Goal: Task Accomplishment & Management: Use online tool/utility

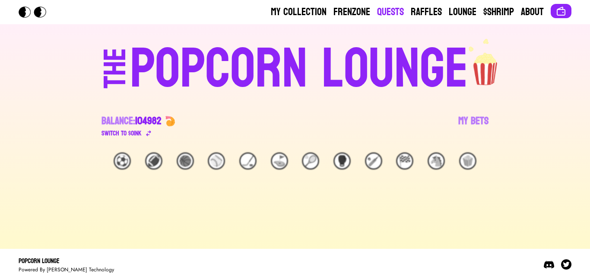
click at [378, 15] on link "Quests" at bounding box center [390, 12] width 27 height 14
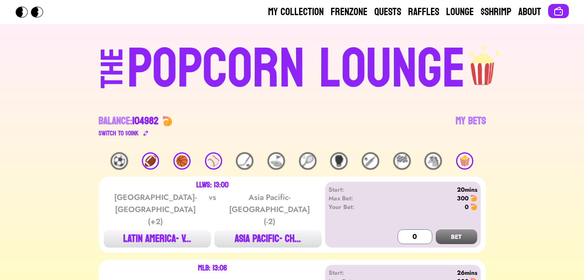
click at [470, 161] on div "🍿" at bounding box center [464, 160] width 17 height 17
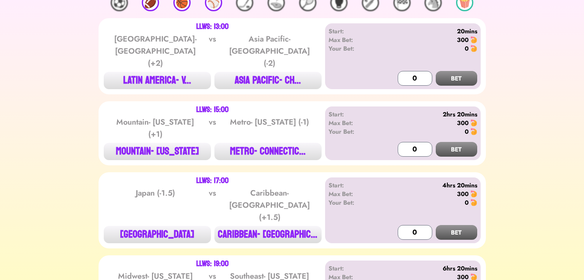
scroll to position [203, 0]
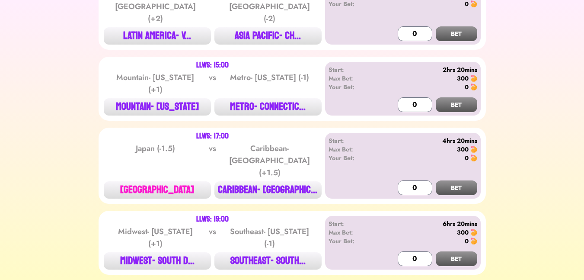
click at [189, 181] on button "[GEOGRAPHIC_DATA]" at bounding box center [157, 189] width 107 height 17
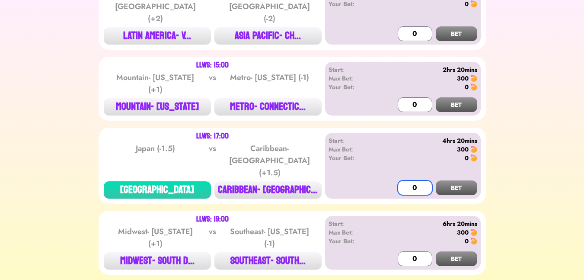
click at [404, 180] on input "0" at bounding box center [415, 187] width 35 height 15
click at [455, 180] on button "BET" at bounding box center [456, 187] width 41 height 15
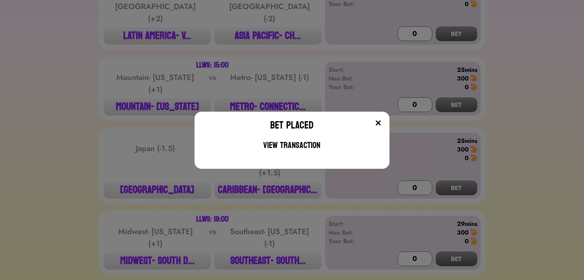
click at [380, 125] on img at bounding box center [378, 122] width 7 height 7
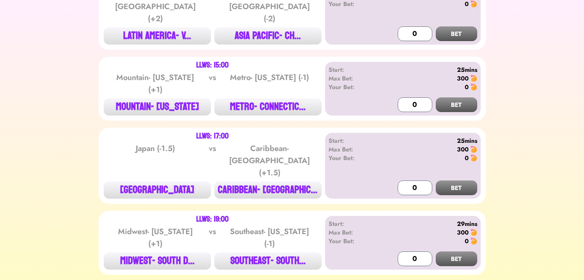
scroll to position [0, 0]
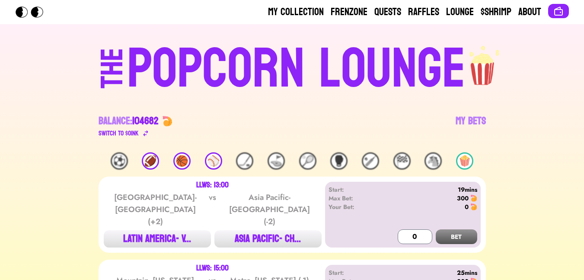
click at [114, 125] on div "Balance: 104682" at bounding box center [129, 121] width 60 height 14
click at [118, 131] on div "Switch to $ OINK" at bounding box center [119, 133] width 40 height 10
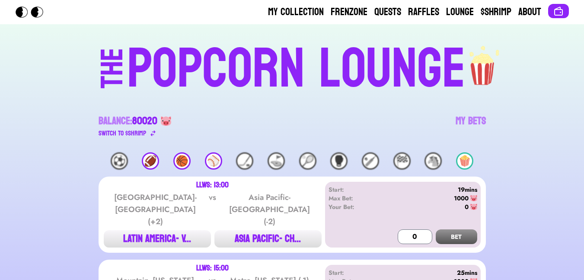
scroll to position [203, 0]
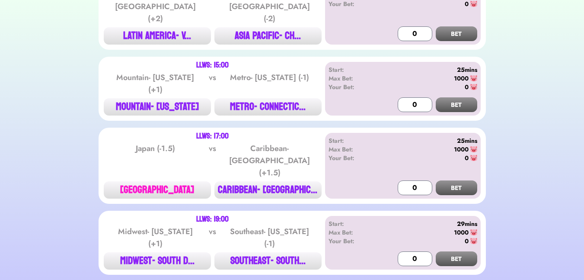
click at [190, 181] on button "JAPAN" at bounding box center [157, 189] width 107 height 17
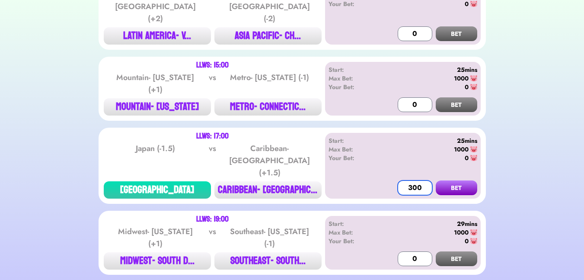
drag, startPoint x: 418, startPoint y: 156, endPoint x: 406, endPoint y: 154, distance: 11.4
click at [406, 180] on input "300" at bounding box center [415, 187] width 35 height 15
click at [465, 180] on button "BET" at bounding box center [456, 187] width 41 height 15
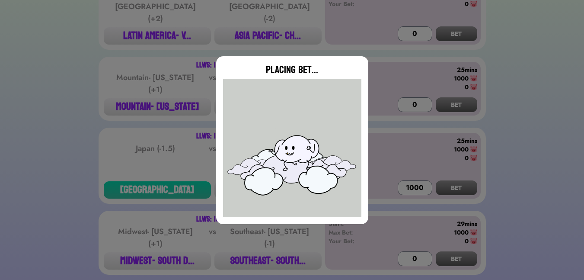
type input "0"
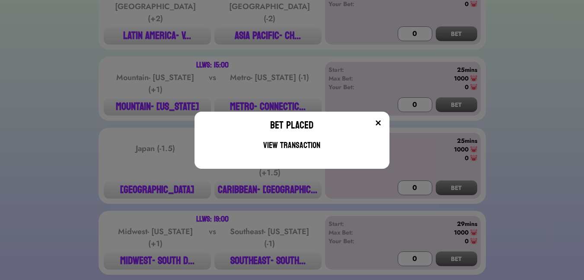
click at [382, 121] on img at bounding box center [378, 122] width 7 height 7
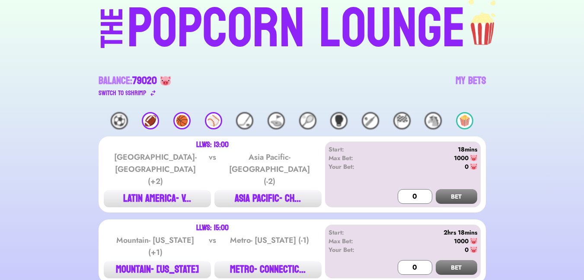
scroll to position [0, 0]
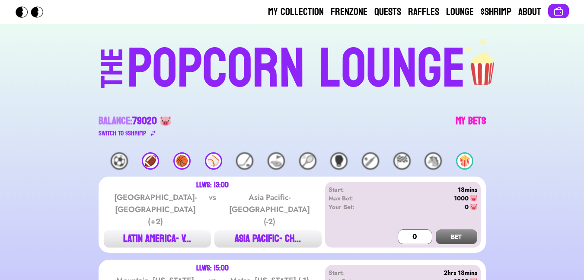
click at [464, 122] on link "My Bets" at bounding box center [471, 126] width 30 height 24
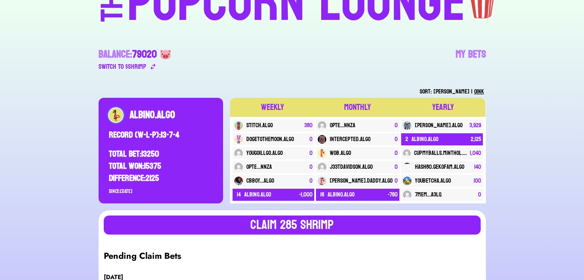
scroll to position [64, 0]
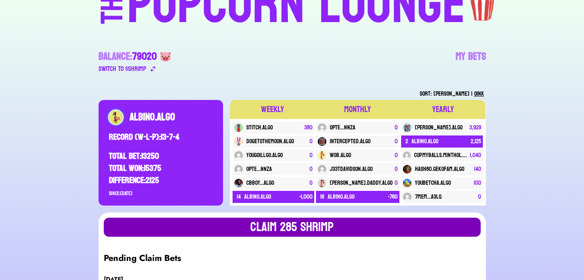
click at [306, 228] on button "Claim 285 SHRIMP" at bounding box center [292, 226] width 377 height 19
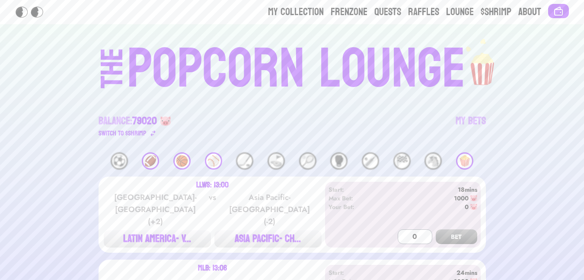
click at [239, 77] on div "POPCORN LOUNGE" at bounding box center [296, 68] width 338 height 55
click at [384, 13] on link "Quests" at bounding box center [387, 12] width 27 height 14
